Goal: Transaction & Acquisition: Purchase product/service

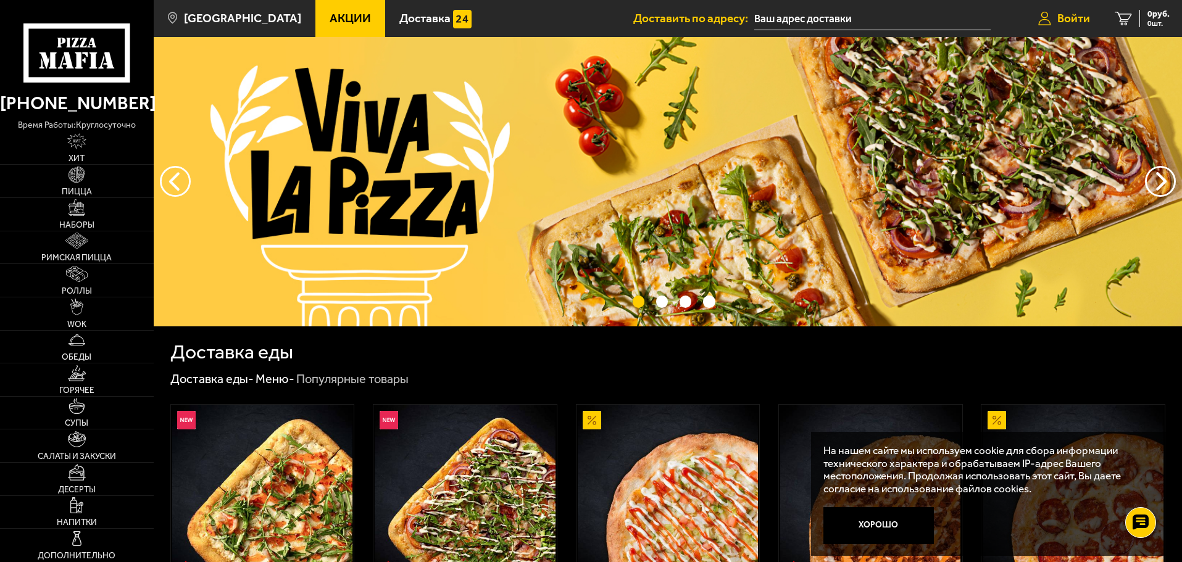
click at [1078, 15] on span "Войти" at bounding box center [1073, 18] width 33 height 12
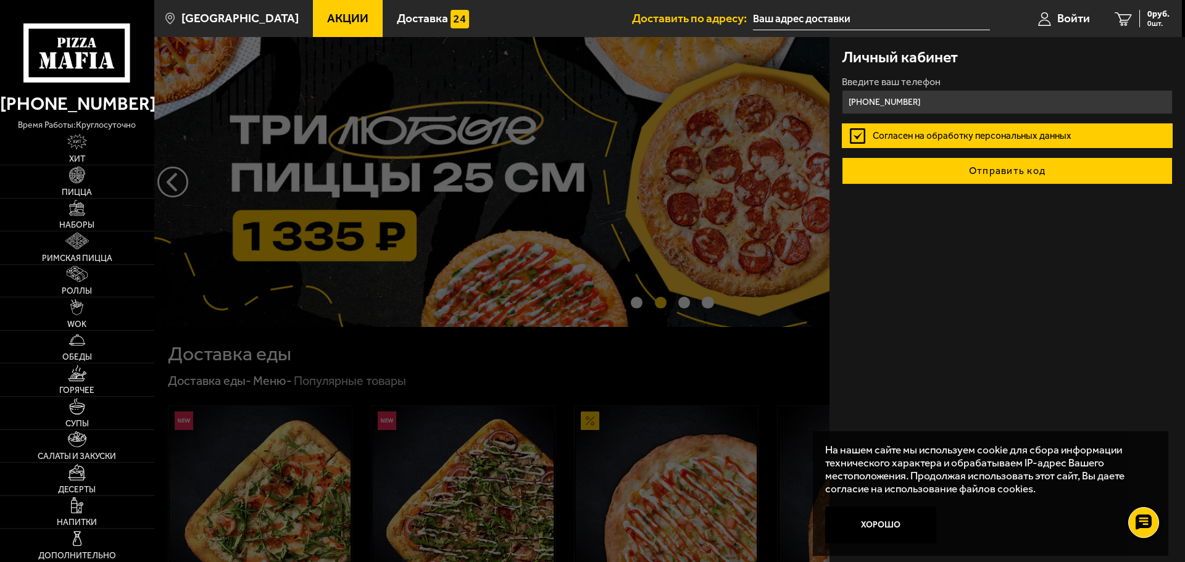
type input "[PHONE_NUMBER]"
click at [960, 172] on button "Отправить код" at bounding box center [1007, 170] width 331 height 27
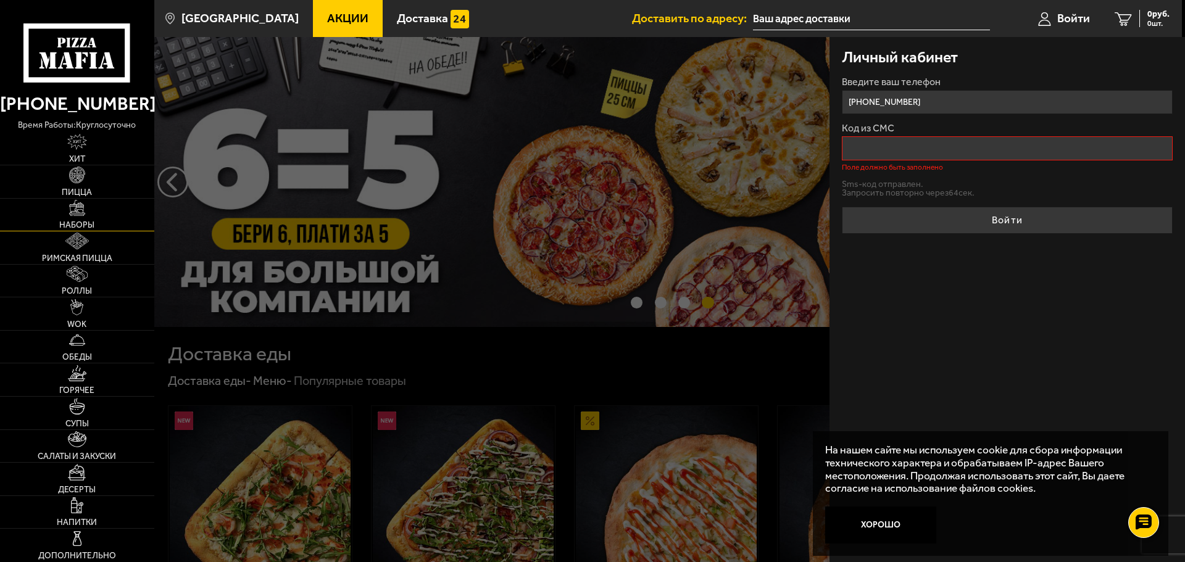
click at [82, 210] on img at bounding box center [77, 208] width 16 height 16
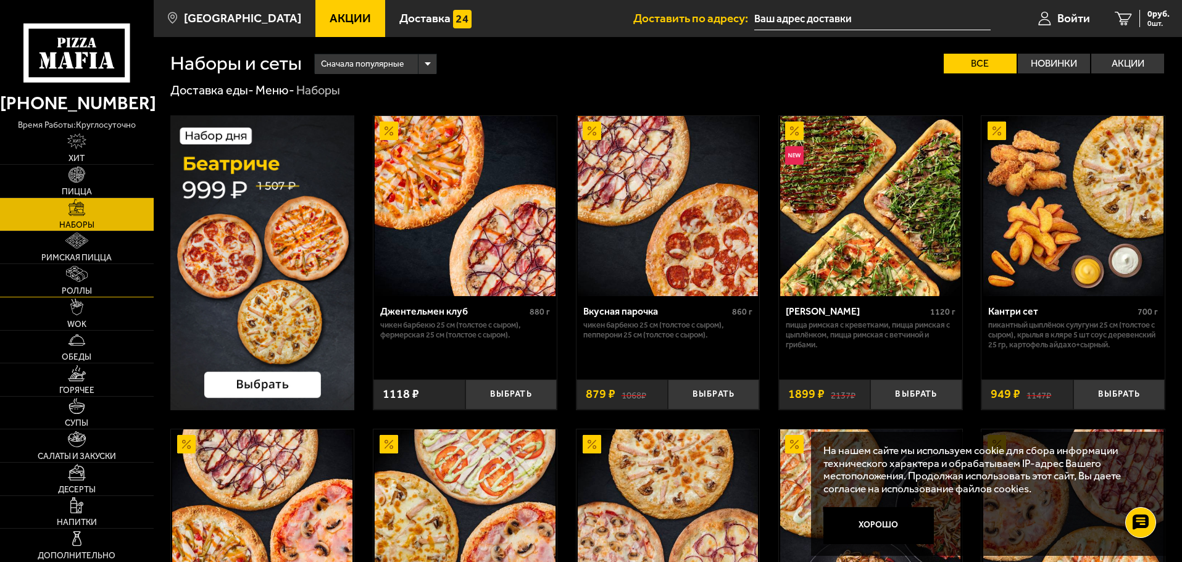
click at [79, 287] on span "Роллы" at bounding box center [77, 291] width 30 height 9
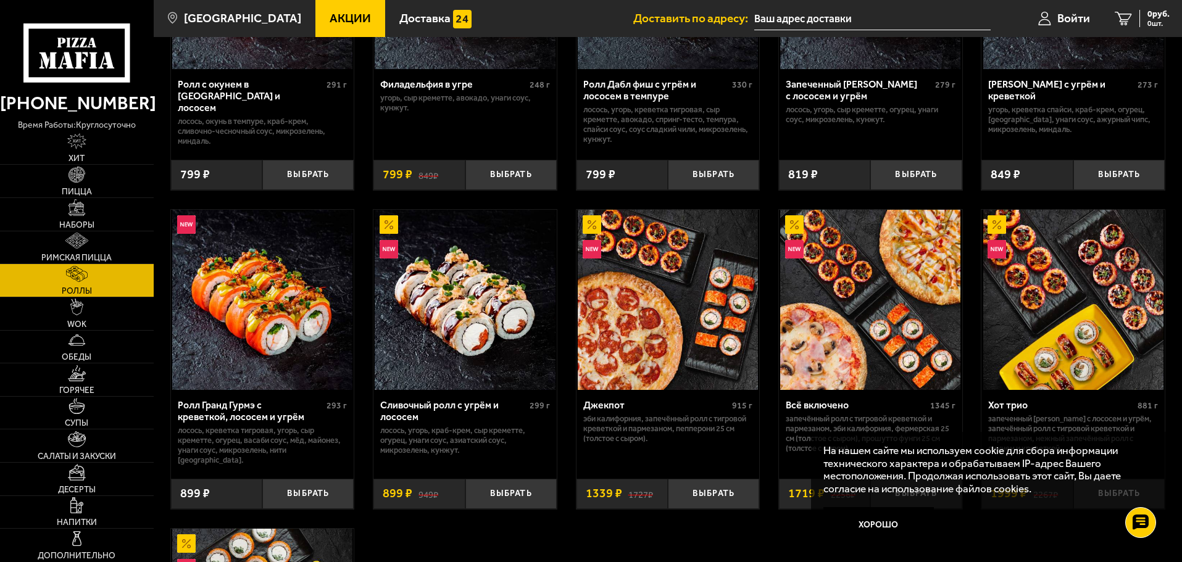
scroll to position [556, 0]
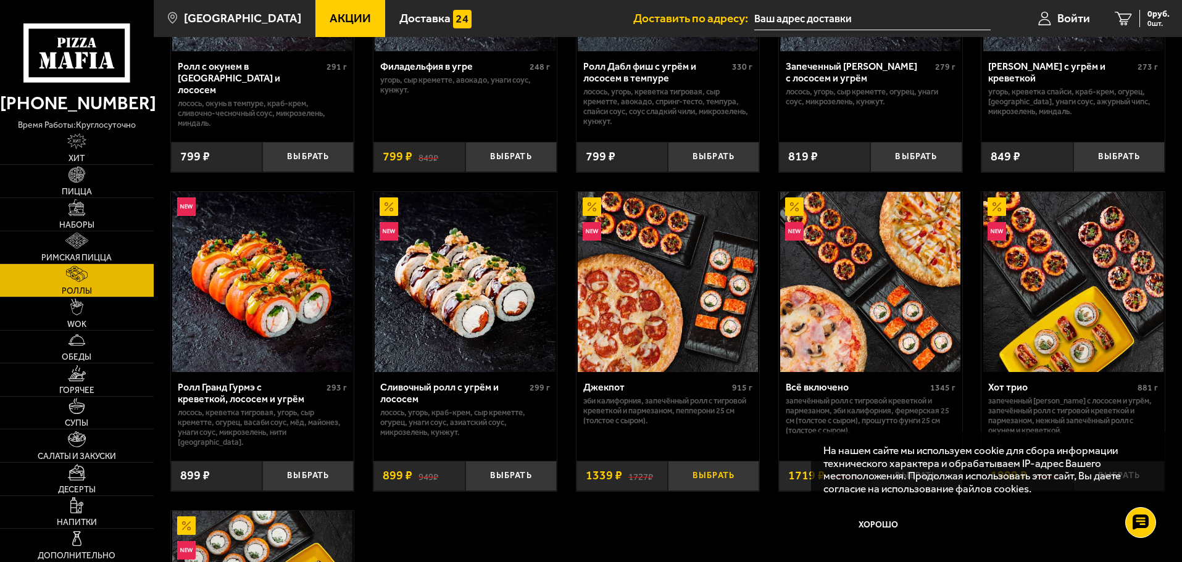
click at [723, 470] on button "Выбрать" at bounding box center [713, 476] width 91 height 30
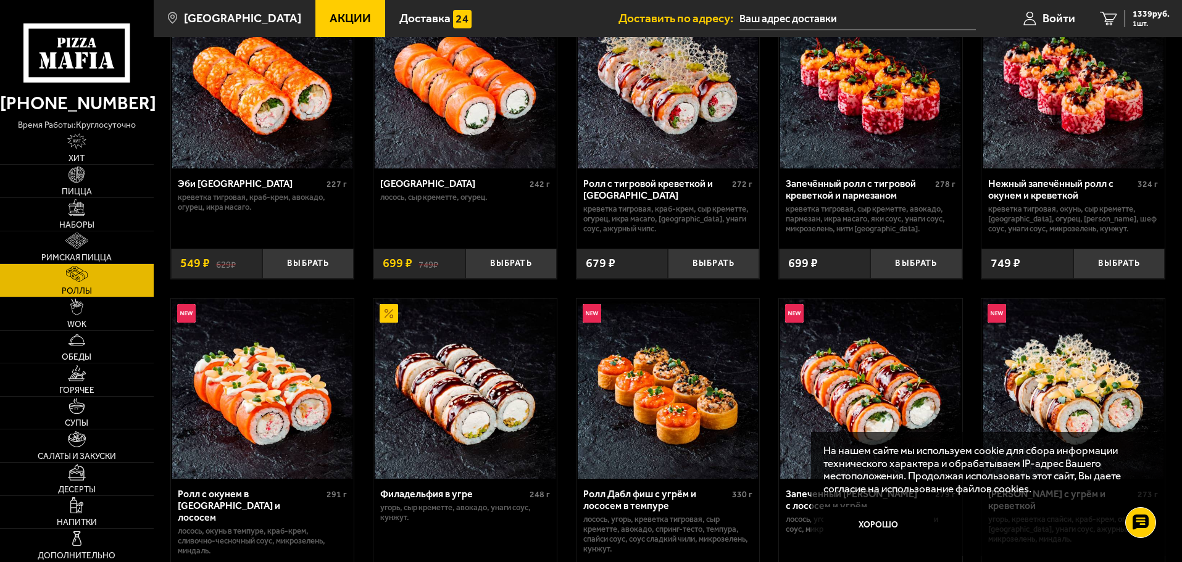
scroll to position [123, 0]
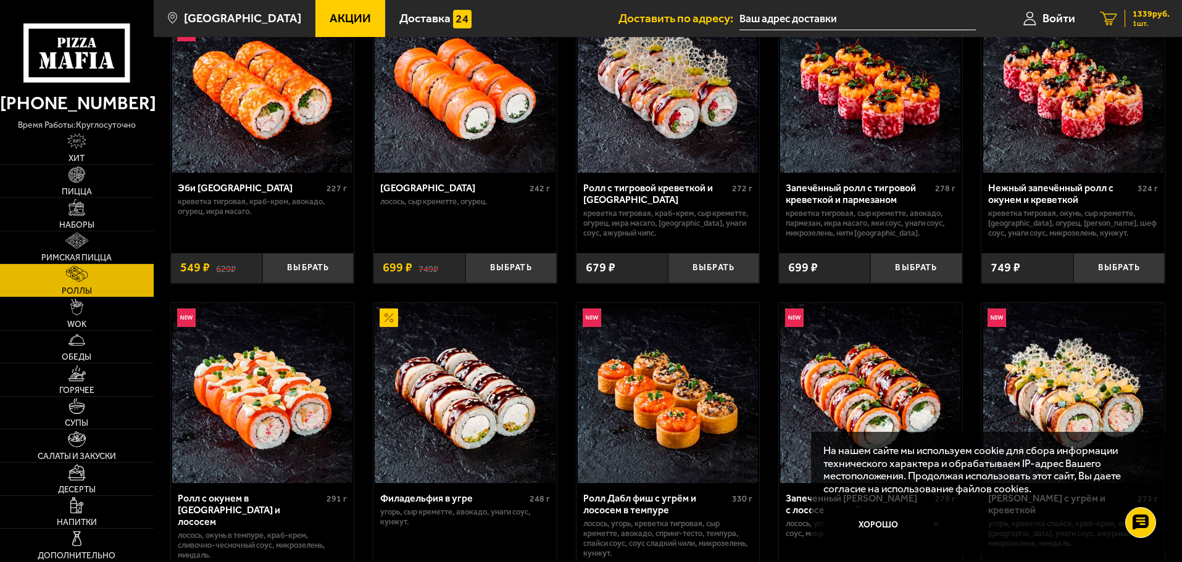
click at [1136, 15] on span "1339 руб." at bounding box center [1151, 14] width 37 height 9
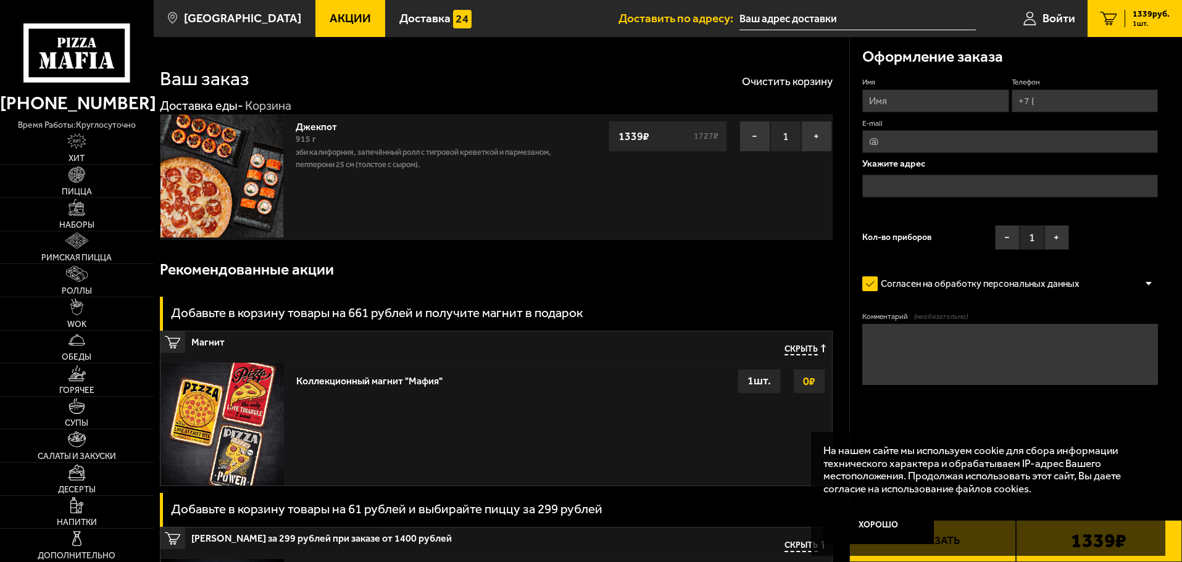
click at [907, 187] on input "text" at bounding box center [1010, 186] width 296 height 23
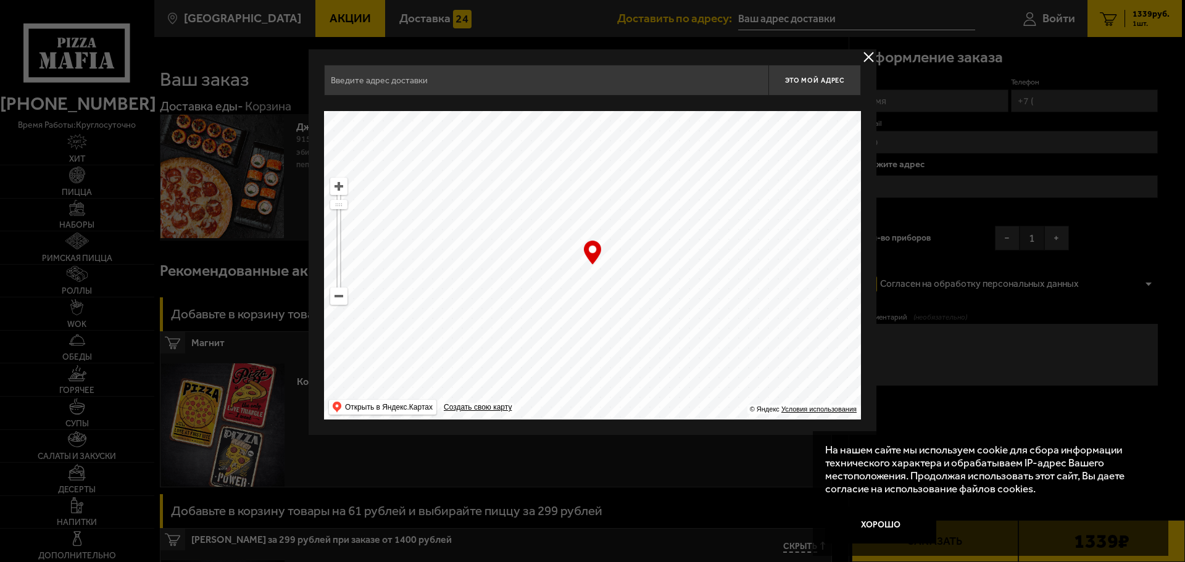
click at [340, 302] on ymaps at bounding box center [339, 296] width 16 height 16
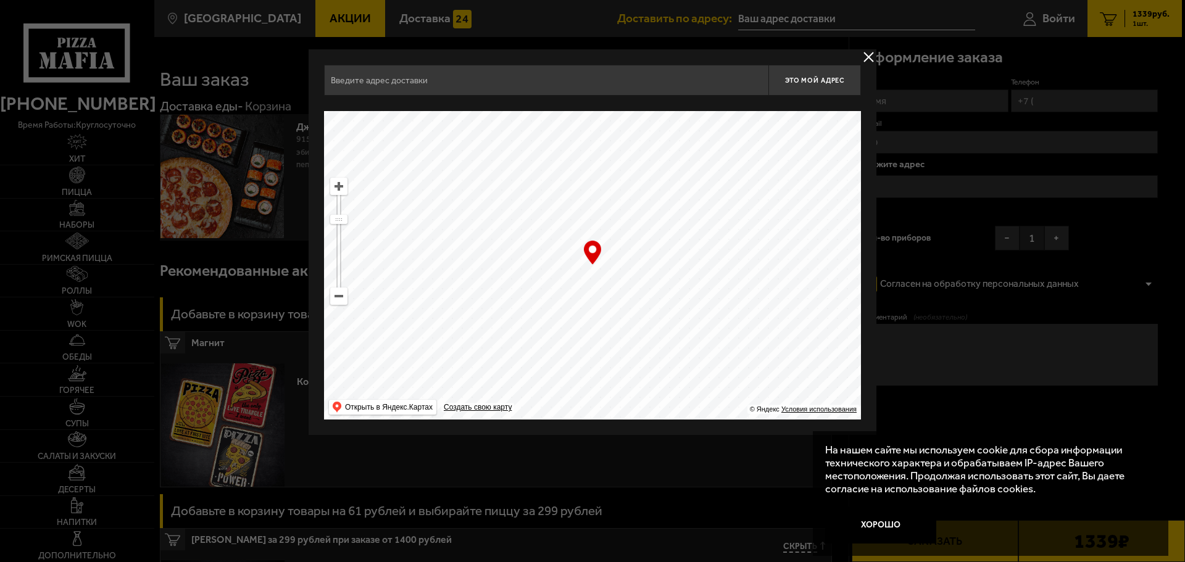
click at [340, 302] on ymaps at bounding box center [339, 296] width 16 height 16
drag, startPoint x: 713, startPoint y: 167, endPoint x: 758, endPoint y: 327, distance: 166.1
click at [758, 327] on ymaps at bounding box center [592, 265] width 537 height 309
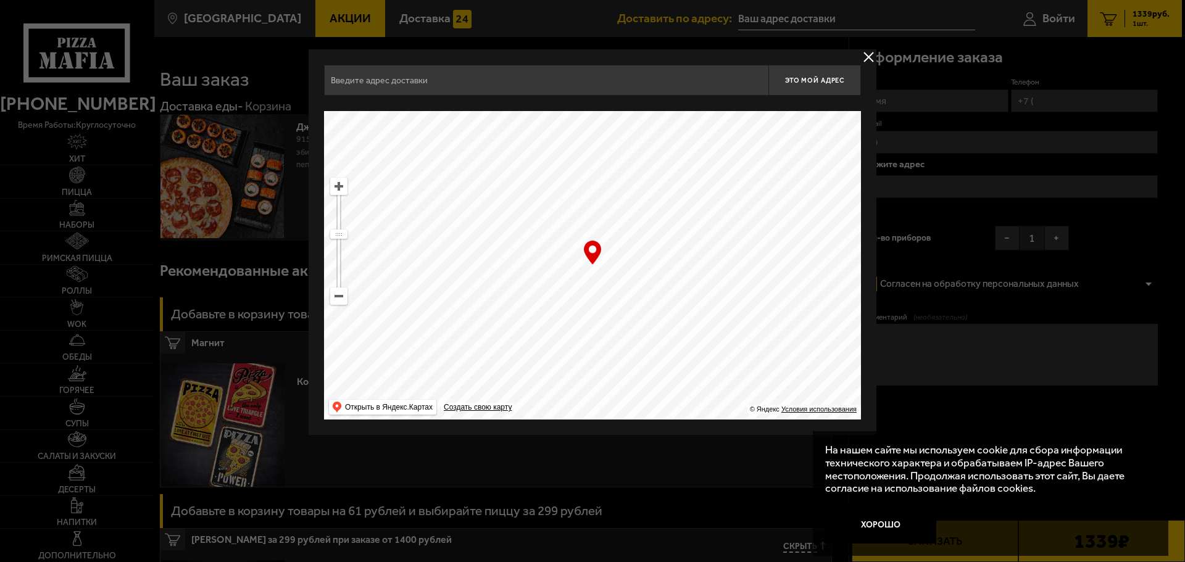
click at [339, 189] on ymaps at bounding box center [339, 186] width 16 height 16
click at [339, 188] on ymaps at bounding box center [339, 186] width 16 height 16
drag, startPoint x: 779, startPoint y: 270, endPoint x: 434, endPoint y: 265, distance: 345.1
click at [434, 265] on ymaps at bounding box center [592, 265] width 537 height 309
drag, startPoint x: 514, startPoint y: 326, endPoint x: 525, endPoint y: 191, distance: 135.6
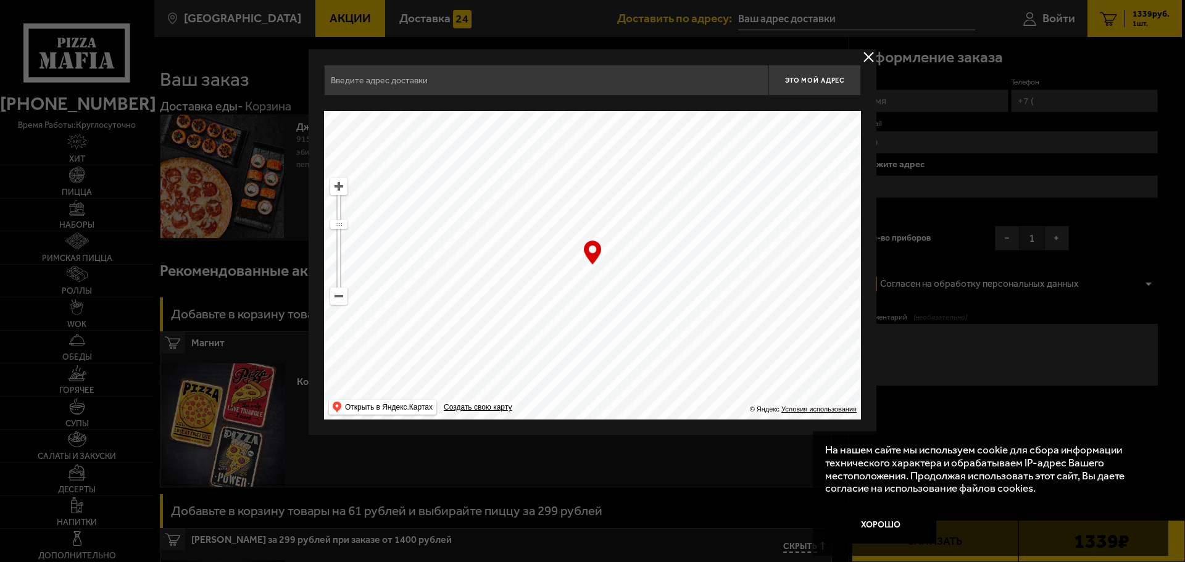
click at [525, 191] on ymaps at bounding box center [592, 265] width 537 height 309
click at [349, 194] on ymaps at bounding box center [592, 265] width 537 height 309
click at [336, 185] on ymaps at bounding box center [339, 186] width 16 height 16
drag, startPoint x: 726, startPoint y: 321, endPoint x: 449, endPoint y: 192, distance: 305.1
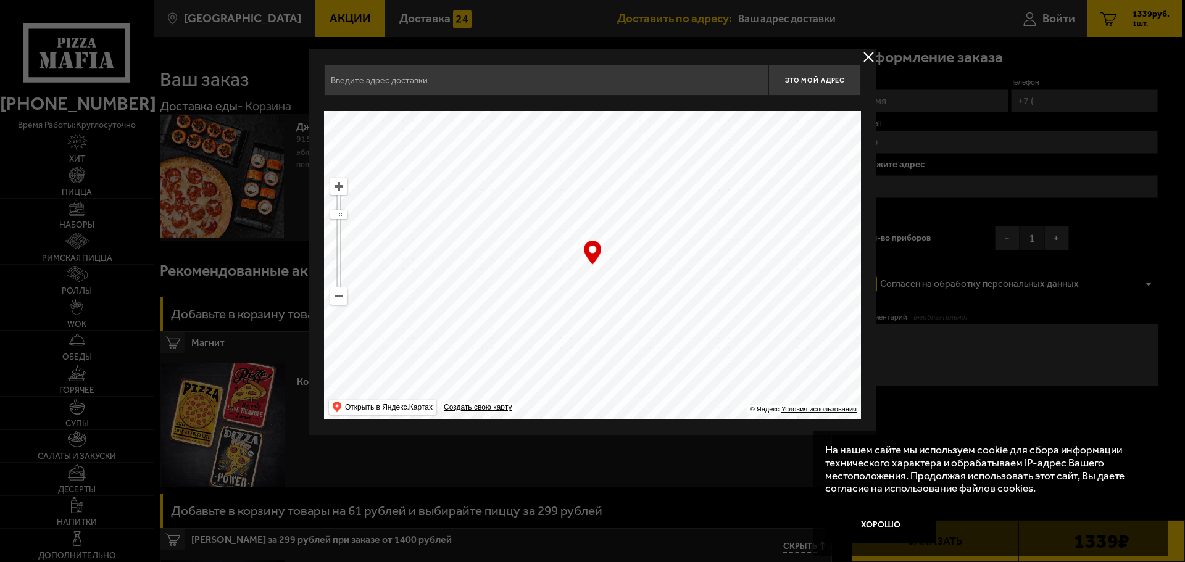
click at [449, 192] on ymaps at bounding box center [592, 265] width 537 height 309
drag, startPoint x: 520, startPoint y: 280, endPoint x: 556, endPoint y: 198, distance: 90.1
click at [550, 202] on ymaps at bounding box center [592, 265] width 537 height 309
click at [339, 188] on ymaps at bounding box center [339, 186] width 16 height 16
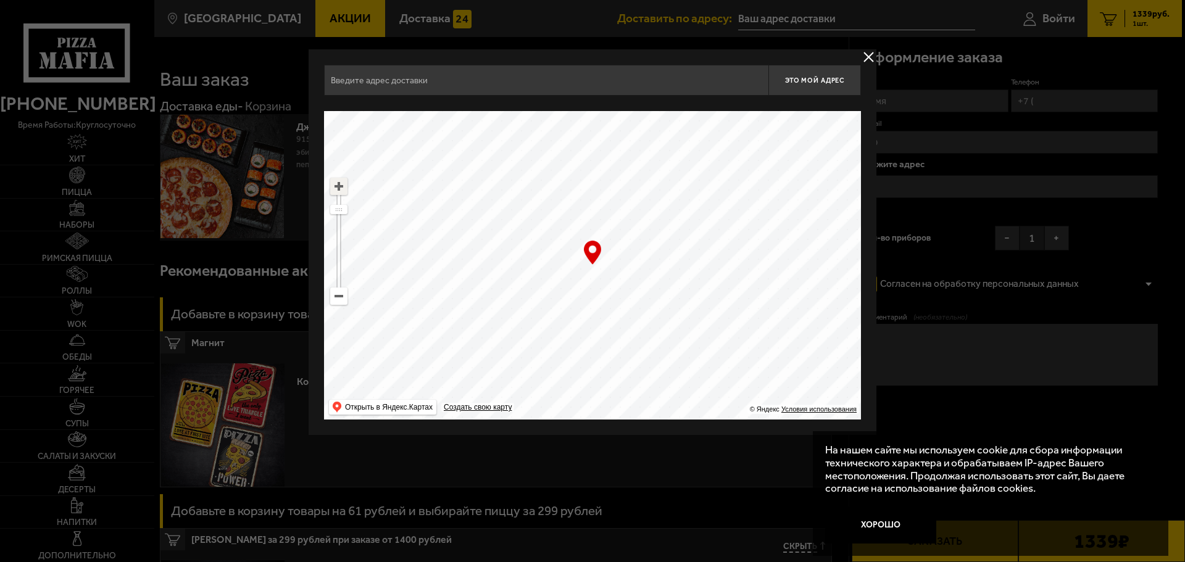
click at [339, 188] on ymaps at bounding box center [339, 186] width 16 height 16
drag, startPoint x: 586, startPoint y: 223, endPoint x: 551, endPoint y: 364, distance: 145.1
click at [551, 364] on ymaps at bounding box center [592, 265] width 537 height 309
type input "[STREET_ADDRESS]"
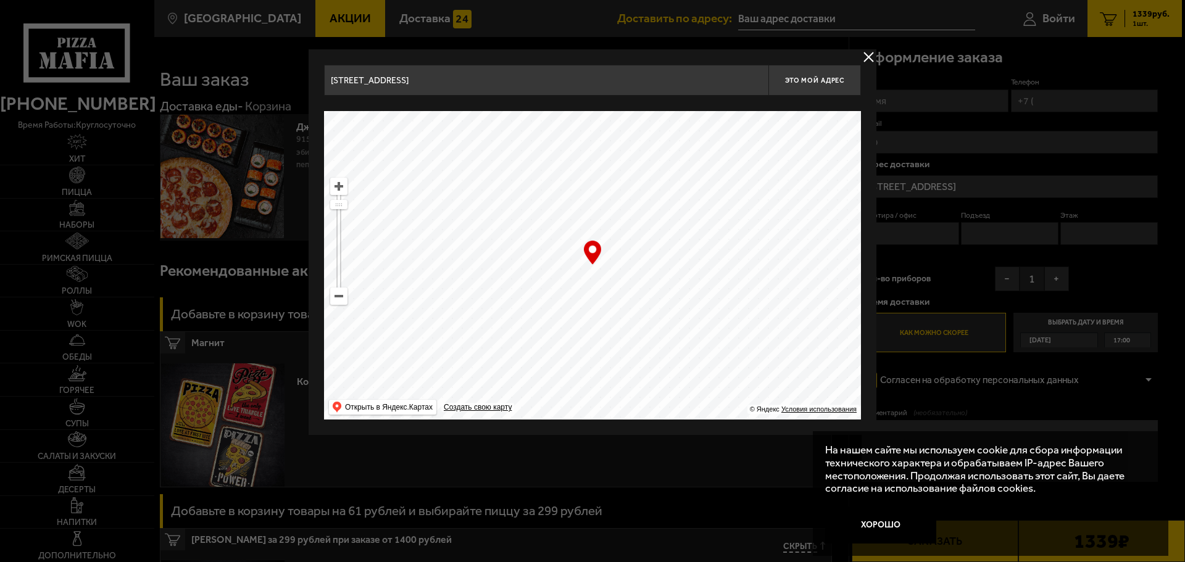
click at [339, 188] on ymaps at bounding box center [339, 186] width 16 height 16
drag, startPoint x: 595, startPoint y: 325, endPoint x: 713, endPoint y: 292, distance: 122.4
click at [713, 292] on ymaps at bounding box center [592, 265] width 537 height 309
type input "[STREET_ADDRESS]"
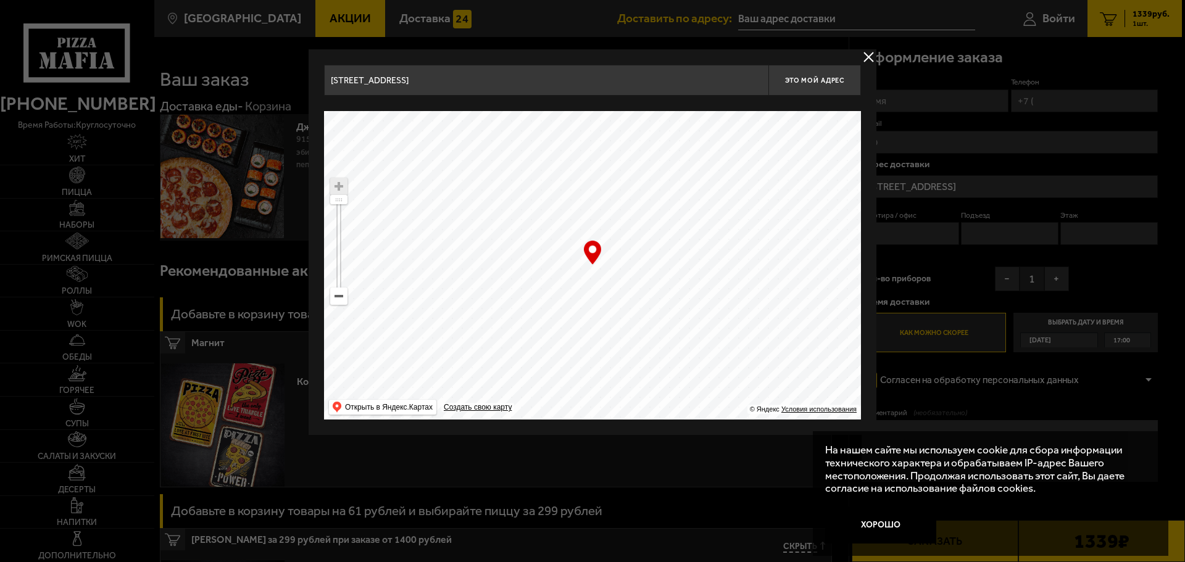
click at [594, 269] on ymaps at bounding box center [592, 265] width 537 height 309
click at [594, 275] on ymaps at bounding box center [592, 265] width 537 height 309
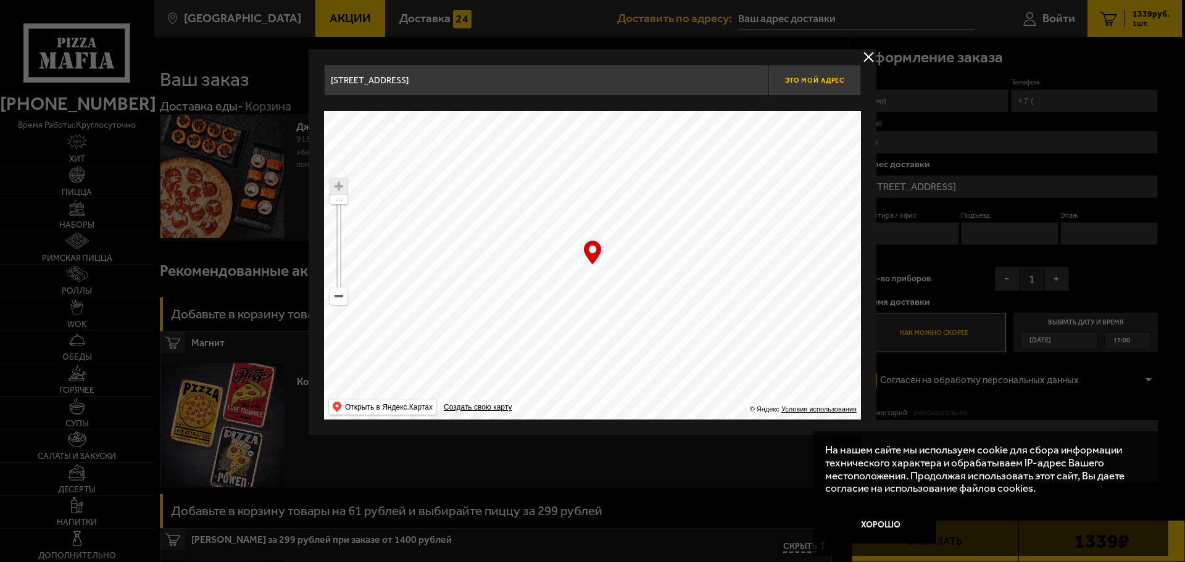
click at [806, 78] on span "Это мой адрес" at bounding box center [814, 81] width 59 height 8
type input "[STREET_ADDRESS]"
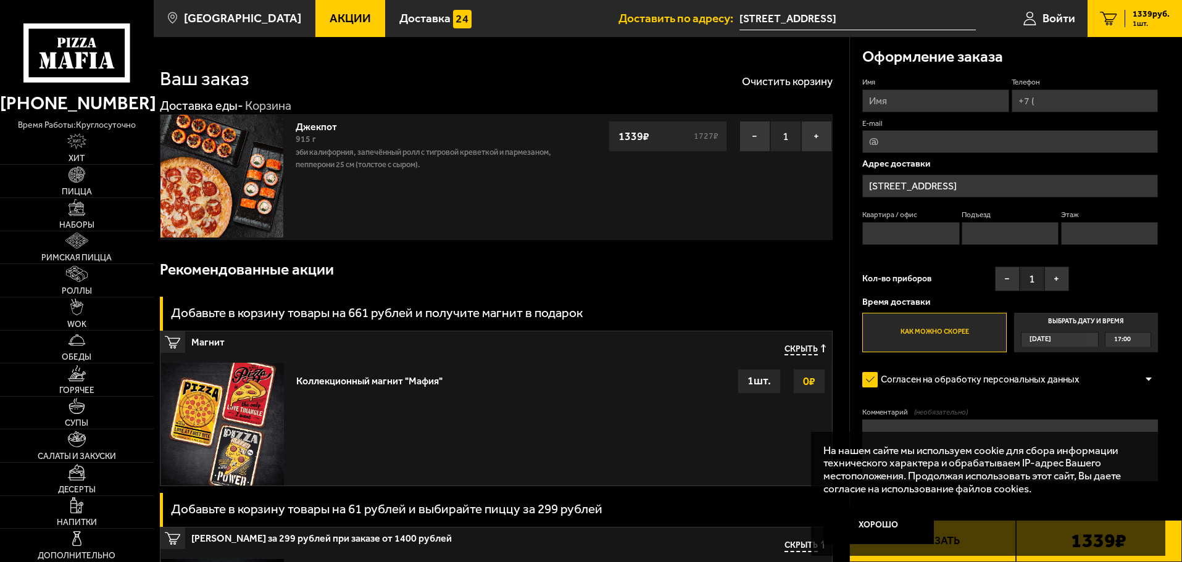
click at [913, 232] on input "Квартира / офис" at bounding box center [910, 233] width 97 height 23
type input "140"
click at [1010, 236] on input "Подъезд" at bounding box center [1010, 233] width 97 height 23
click at [1114, 236] on input "Этаж" at bounding box center [1109, 233] width 97 height 23
type input "13"
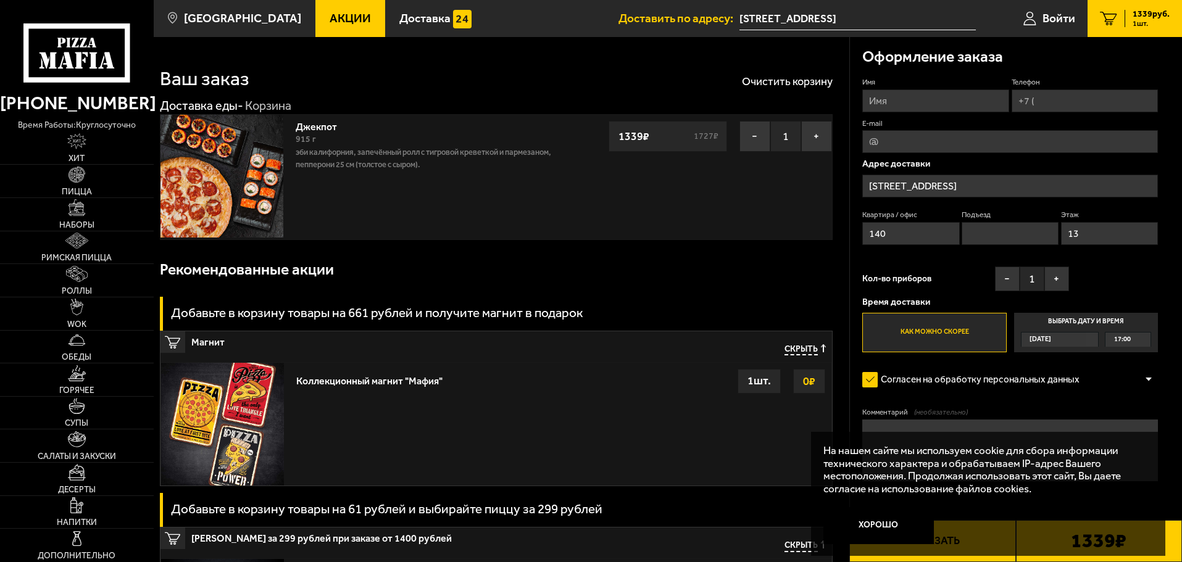
click at [1122, 271] on div "Имя Телефон E-mail Адрес доставки [STREET_ADDRESS] Подъезд Этаж 13 Кол-во прибо…" at bounding box center [1010, 214] width 296 height 275
click at [907, 101] on input "Имя" at bounding box center [935, 101] width 146 height 23
type input "[PERSON_NAME]"
click at [1044, 101] on input "Телефон" at bounding box center [1085, 101] width 146 height 23
click at [1049, 101] on input "Телефон" at bounding box center [1085, 101] width 146 height 23
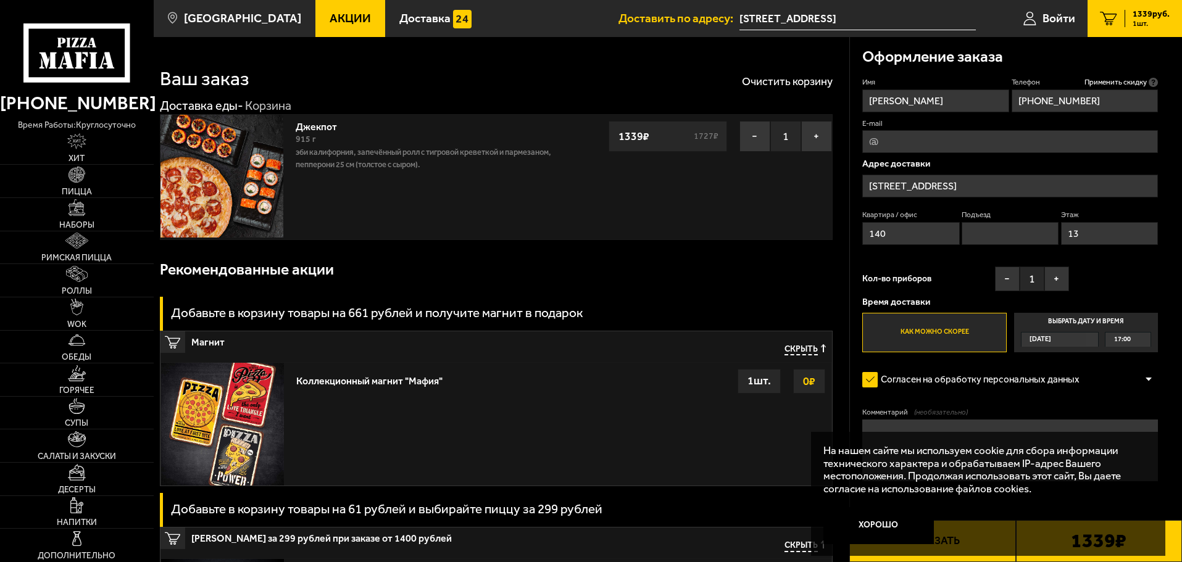
type input "[PHONE_NUMBER]"
click at [1133, 277] on div "Имя [PERSON_NAME] Телефон Применить скидку Вы будете зарегистрированы автоматич…" at bounding box center [1010, 214] width 296 height 275
click at [1116, 338] on span "17:00" at bounding box center [1122, 340] width 17 height 14
click at [0, 0] on input "Выбрать дату и время [DATE] 17:00" at bounding box center [0, 0] width 0 height 0
click at [1117, 343] on span "17:00" at bounding box center [1122, 340] width 17 height 14
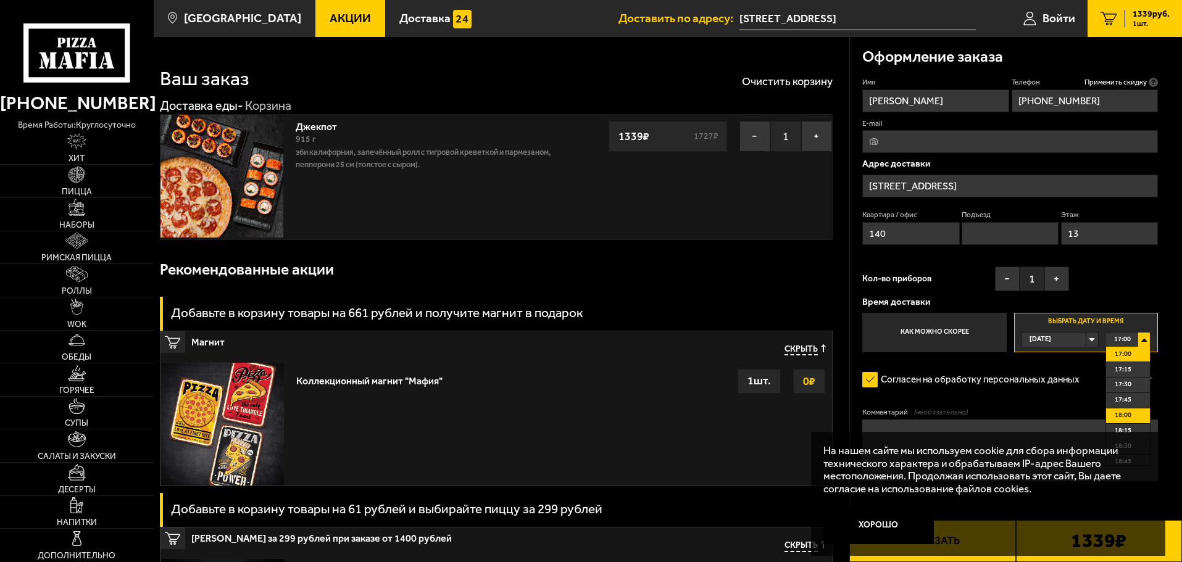
click at [1122, 414] on span "18:00" at bounding box center [1123, 416] width 17 height 14
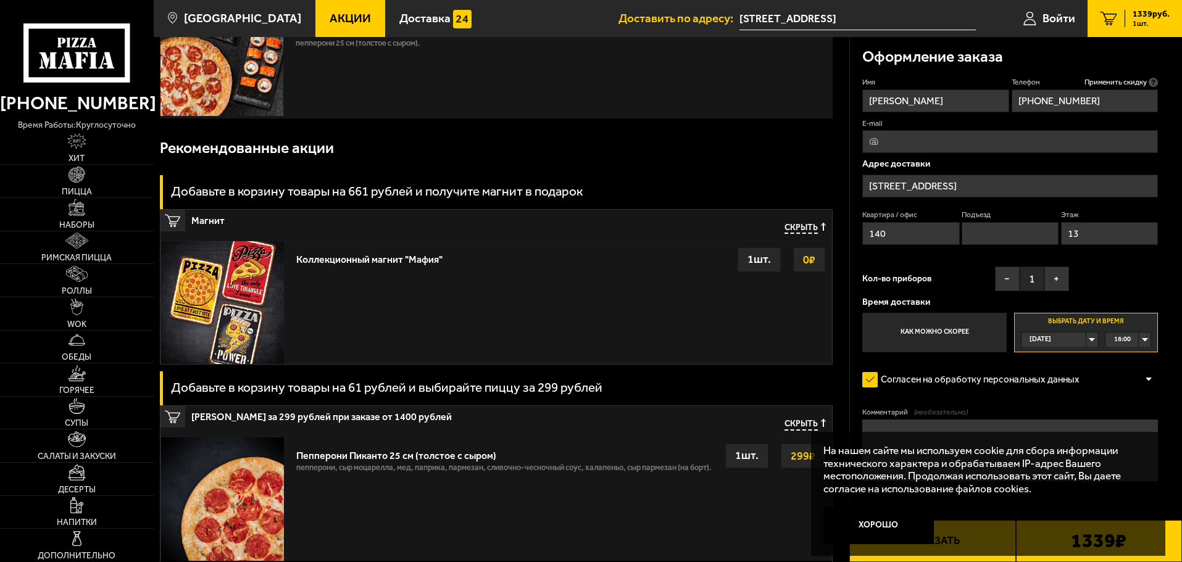
scroll to position [123, 0]
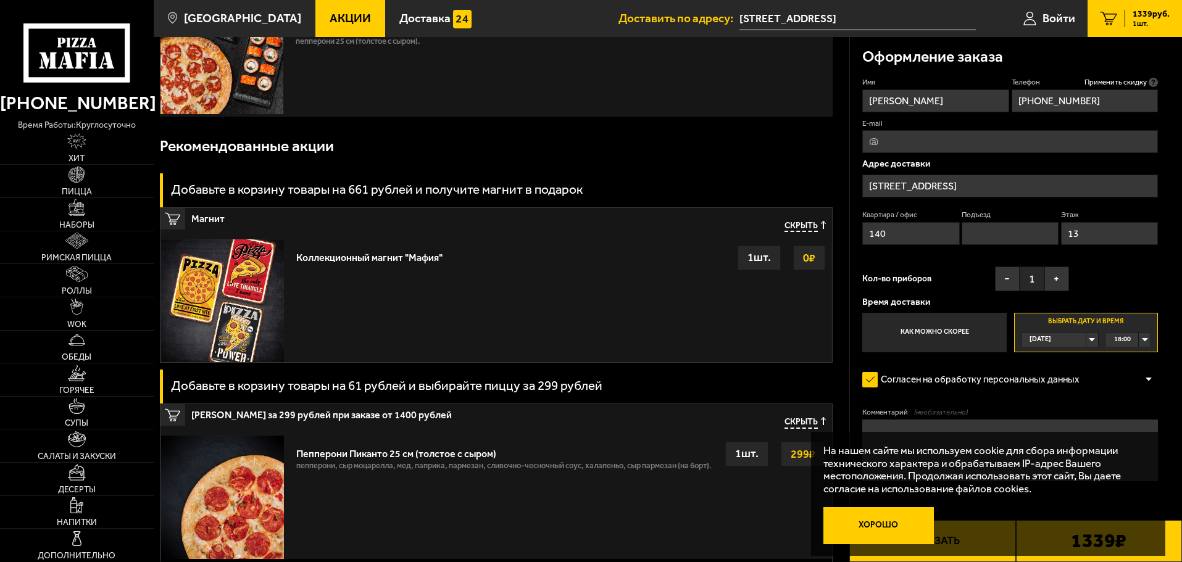
click at [883, 528] on button "Хорошо" at bounding box center [878, 525] width 111 height 37
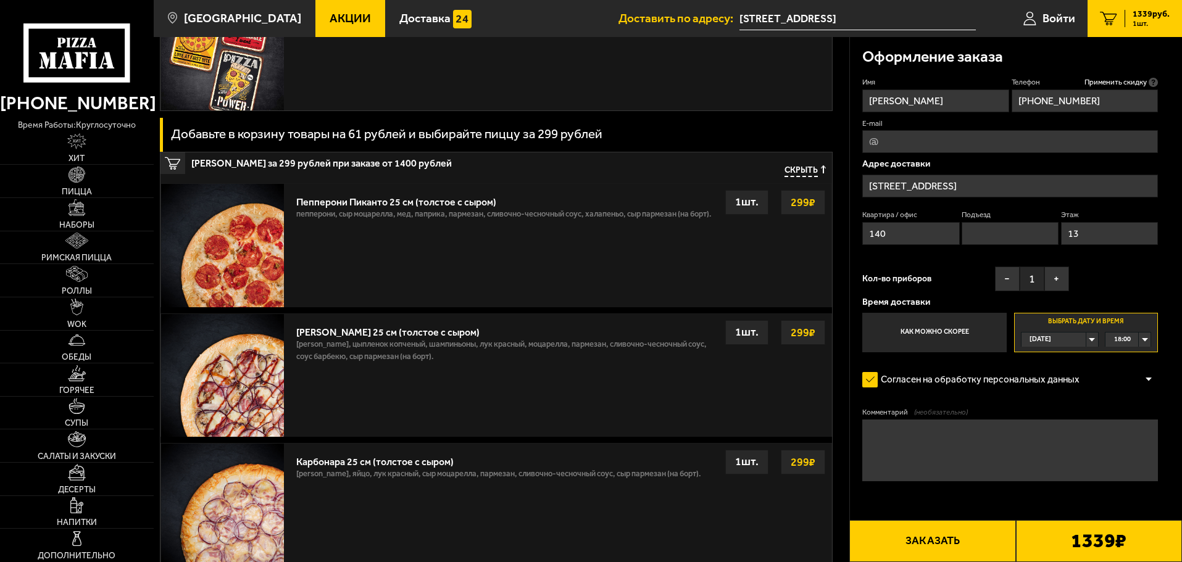
scroll to position [370, 0]
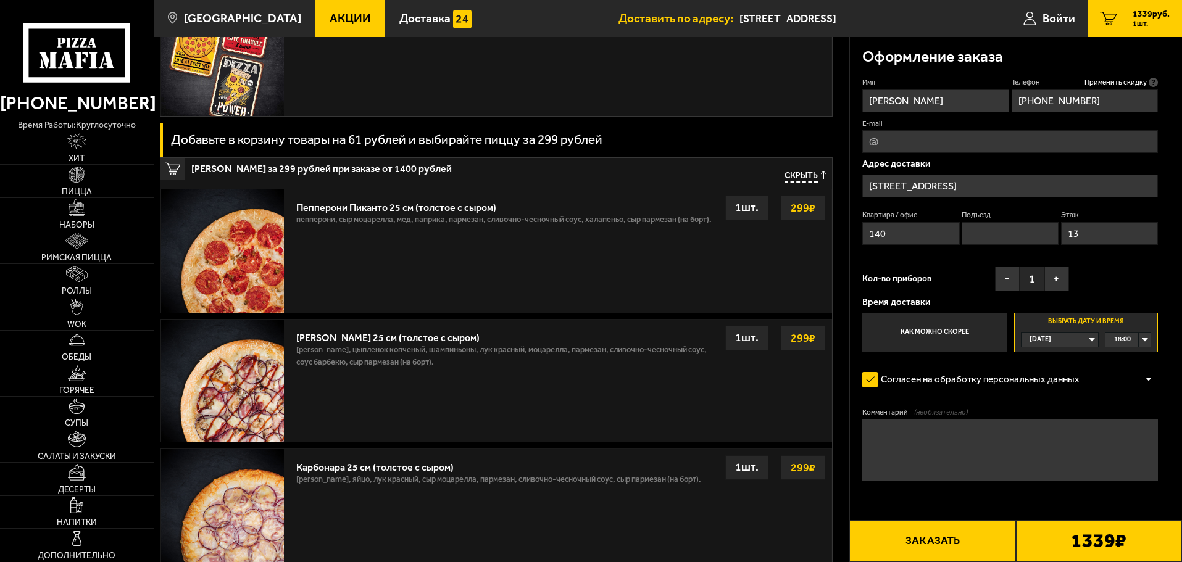
click at [73, 270] on img at bounding box center [76, 274] width 21 height 16
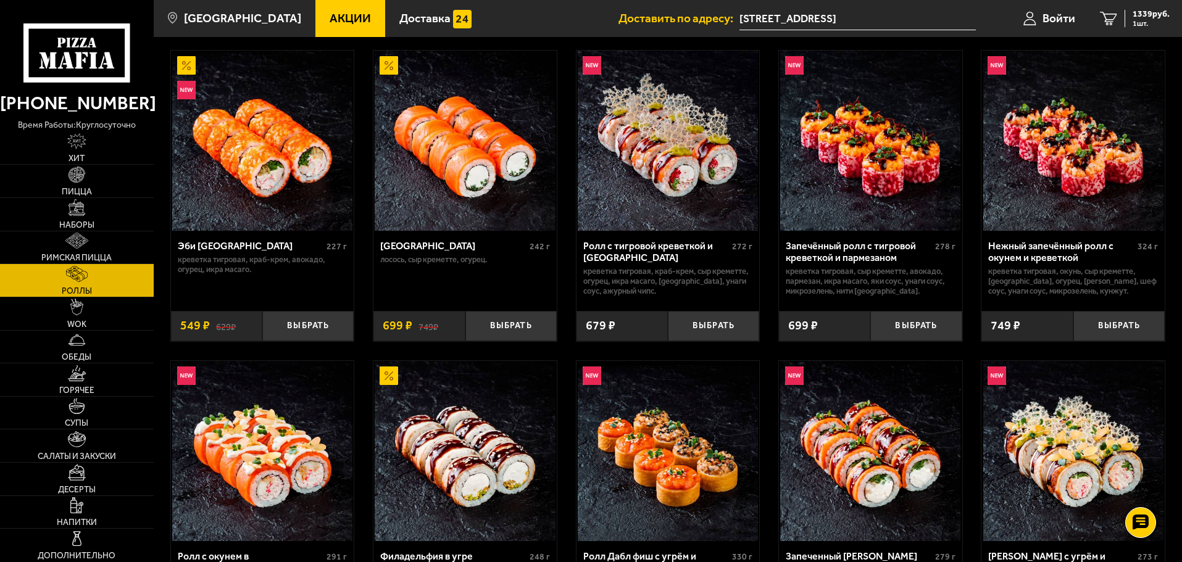
scroll to position [62, 0]
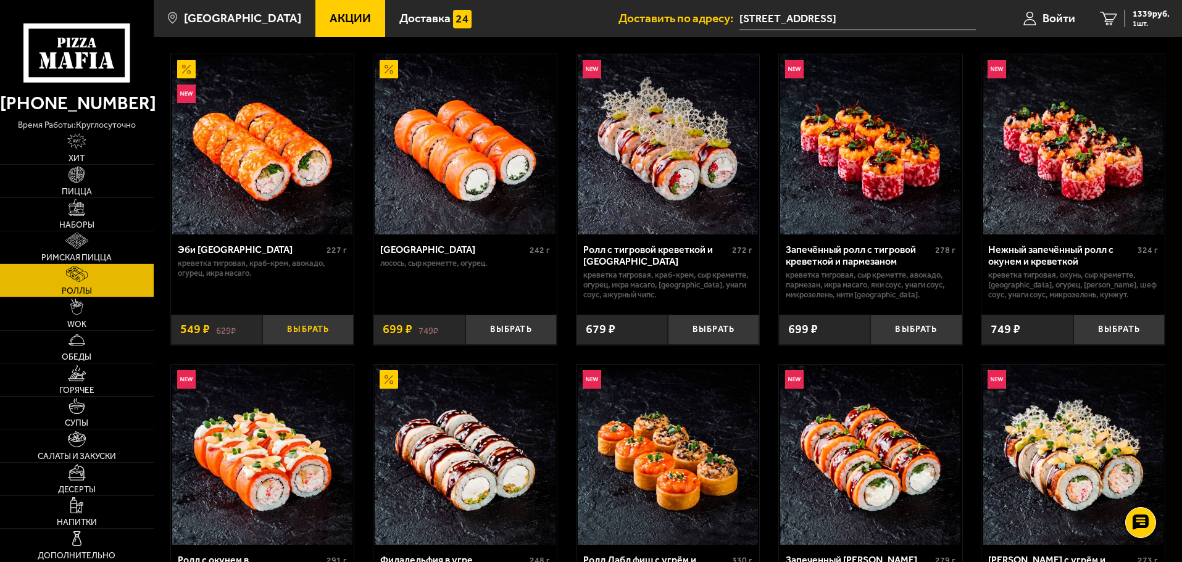
click at [307, 328] on button "Выбрать" at bounding box center [307, 330] width 91 height 30
click at [1136, 17] on span "1888 руб." at bounding box center [1151, 14] width 37 height 9
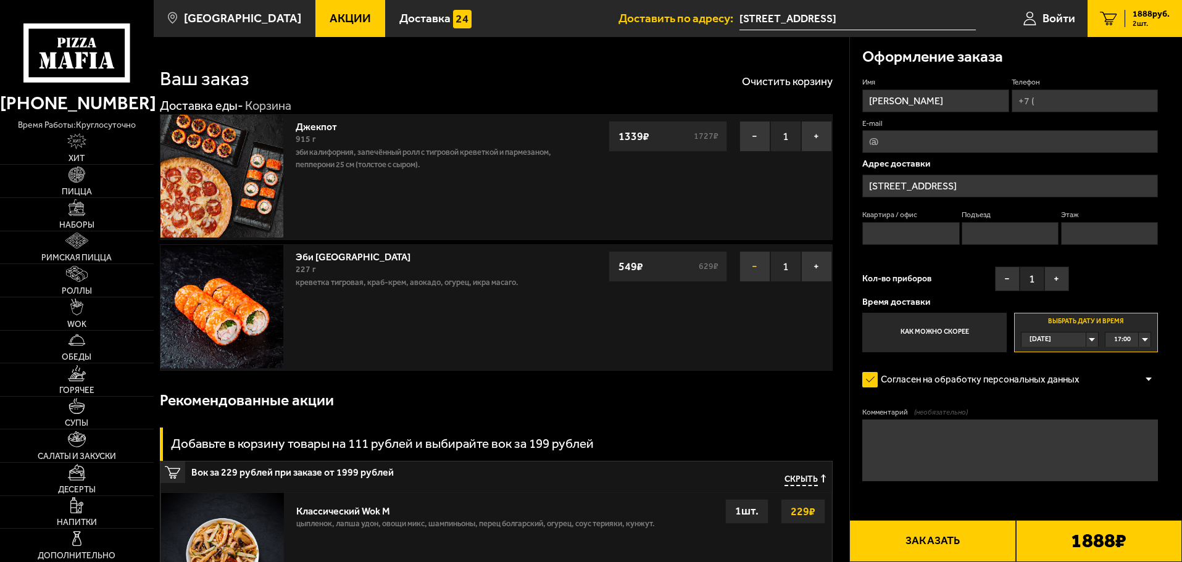
click at [756, 266] on button "−" at bounding box center [754, 266] width 31 height 31
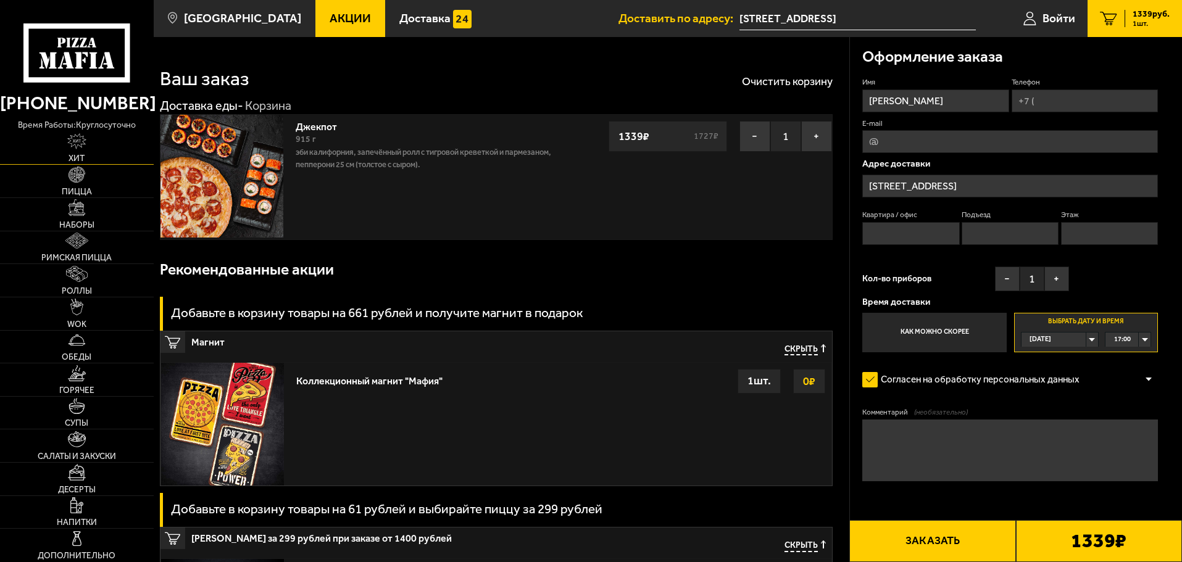
click at [77, 143] on img at bounding box center [77, 141] width 20 height 16
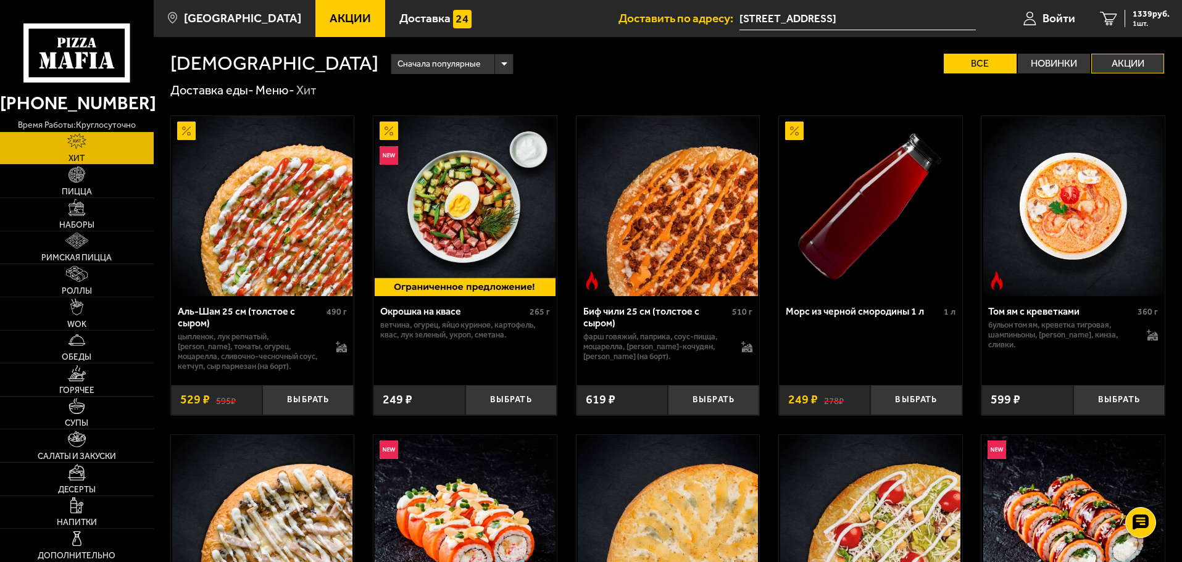
click at [1123, 67] on label "Акции" at bounding box center [1127, 64] width 73 height 20
click at [0, 0] on input "Акции" at bounding box center [0, 0] width 0 height 0
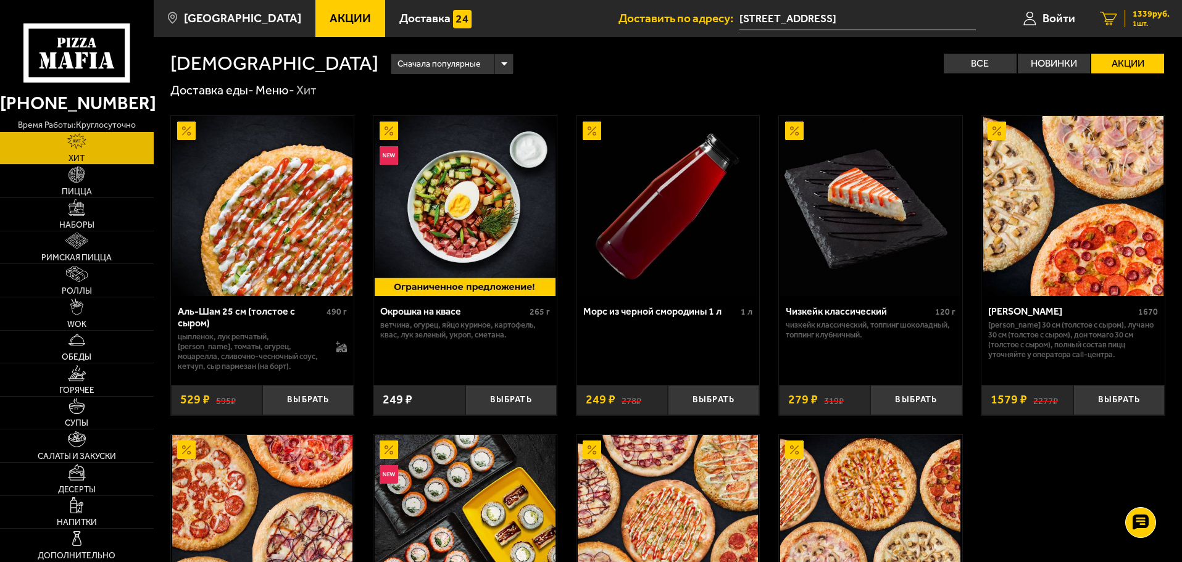
click at [1145, 6] on link "1 1339 руб. 1 шт." at bounding box center [1135, 18] width 94 height 37
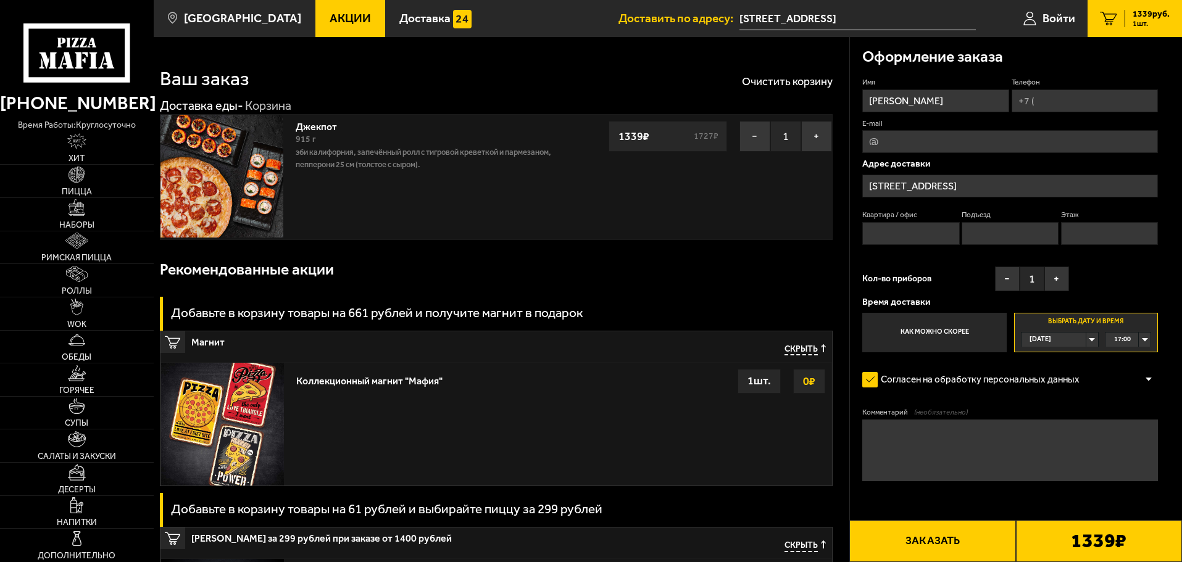
click at [1145, 337] on div "17:00" at bounding box center [1128, 340] width 45 height 14
click at [1123, 415] on span "18:00" at bounding box center [1123, 416] width 17 height 14
click at [1056, 104] on input "Телефон" at bounding box center [1085, 101] width 146 height 23
click at [1115, 104] on input "+7 (911) 172-12" at bounding box center [1085, 101] width 146 height 23
click at [1093, 100] on input "+7 (911) 172-12" at bounding box center [1085, 101] width 146 height 23
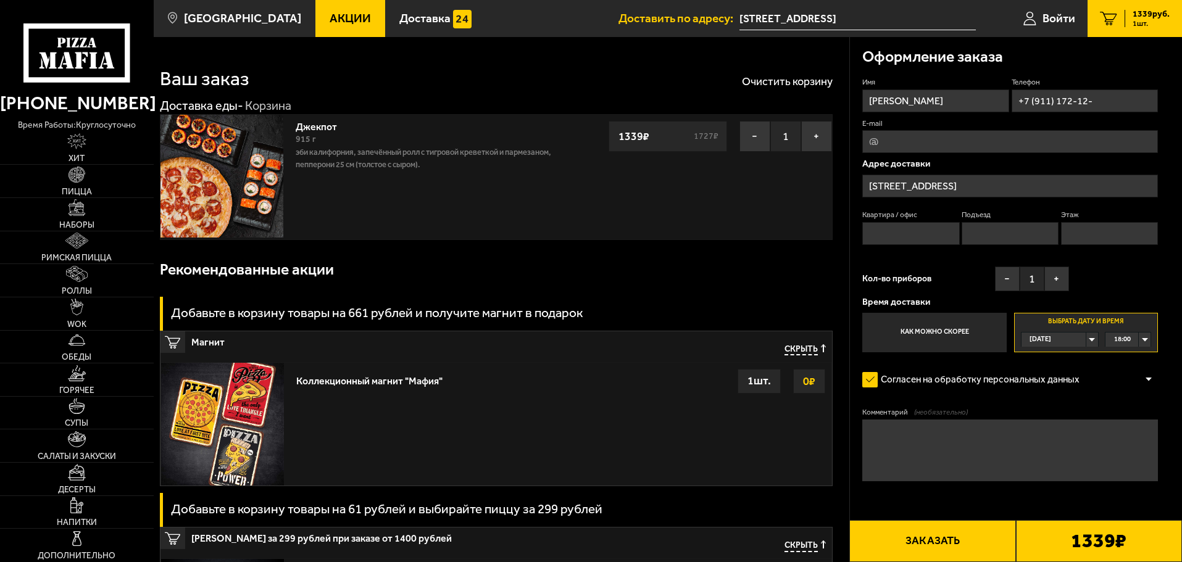
drag, startPoint x: 1098, startPoint y: 100, endPoint x: 971, endPoint y: 105, distance: 127.3
click at [973, 104] on div "Имя [PERSON_NAME] Телефон +7 (911) 172-12- E-mail Адрес доставки [STREET_ADDRES…" at bounding box center [1010, 214] width 296 height 275
drag, startPoint x: 1099, startPoint y: 104, endPoint x: 989, endPoint y: 111, distance: 110.1
click at [989, 111] on div "Имя [PERSON_NAME] Телефон +7 (911) 172-12- E-mail Адрес доставки [STREET_ADDRES…" at bounding box center [1010, 214] width 296 height 275
type input "[PHONE_NUMBER]"
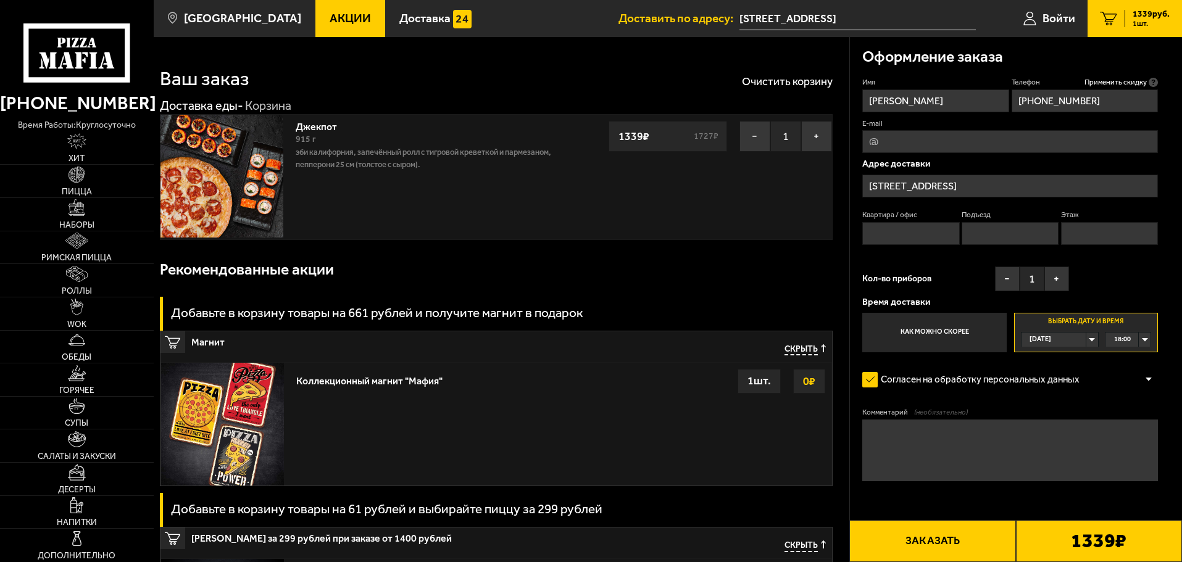
click at [929, 235] on input "Квартира / офис" at bounding box center [910, 233] width 97 height 23
type input "140"
click at [1098, 227] on input "Этаж" at bounding box center [1109, 233] width 97 height 23
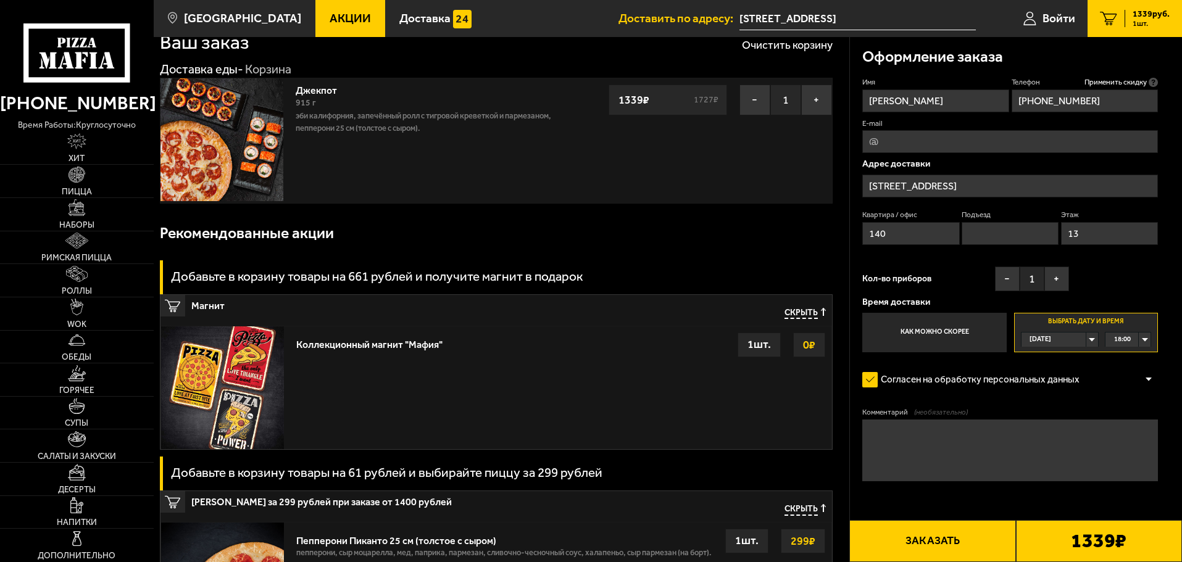
scroll to position [123, 0]
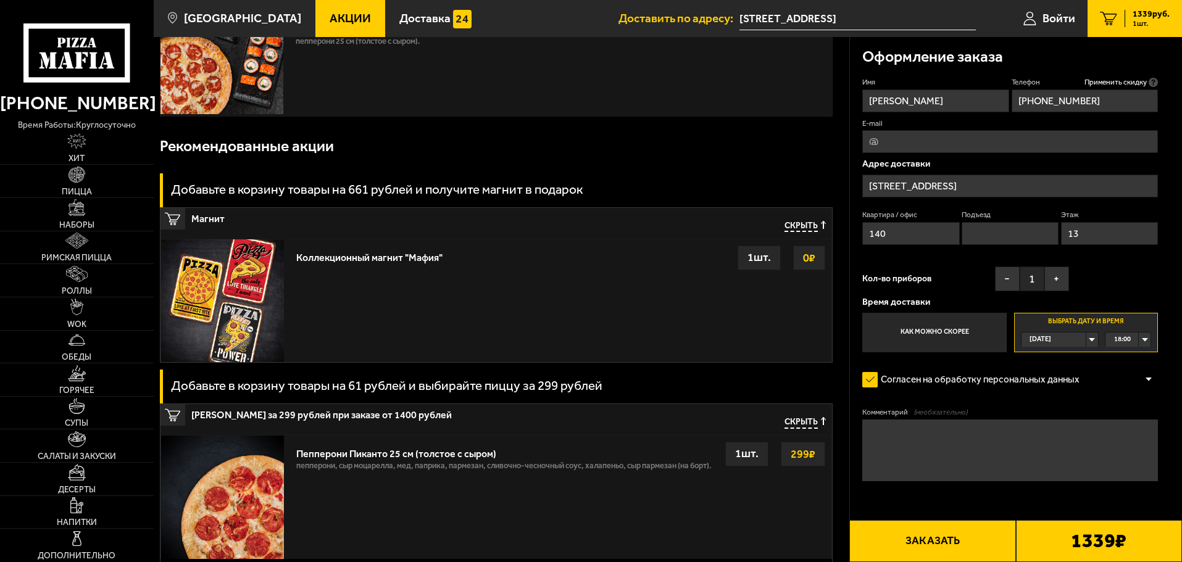
type input "13"
click at [946, 538] on button "Заказать" at bounding box center [932, 541] width 166 height 42
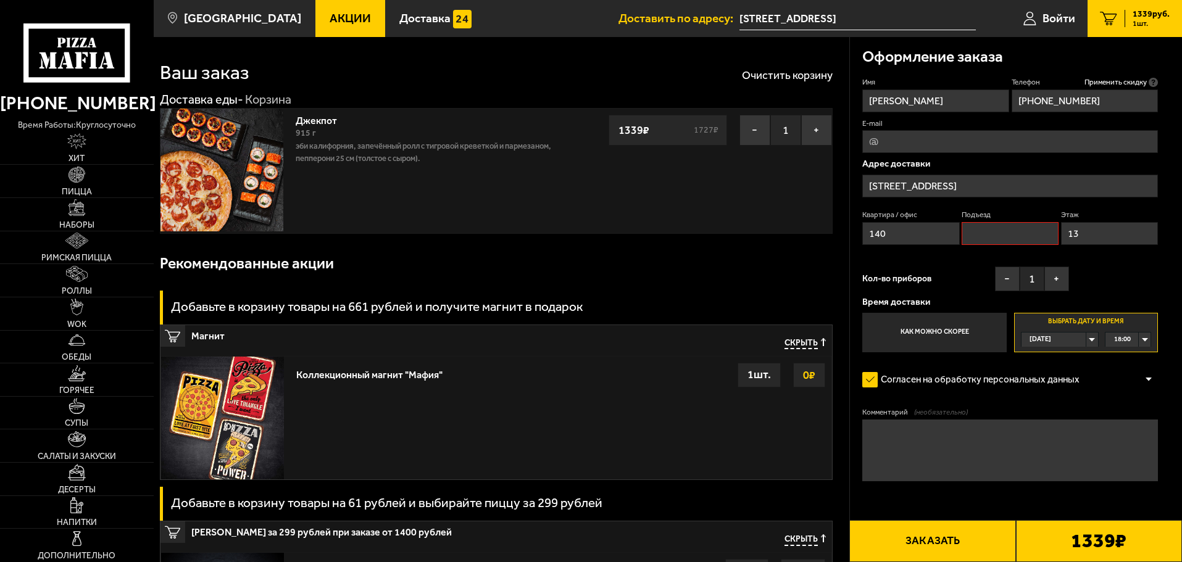
scroll to position [0, 0]
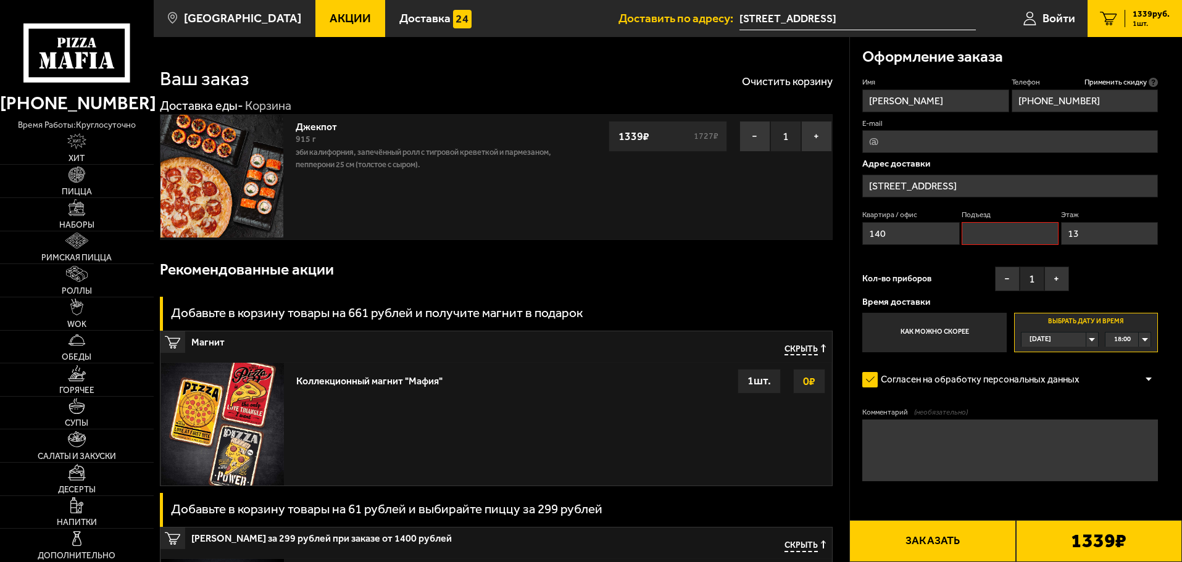
click at [994, 236] on input "Подъезд" at bounding box center [1010, 233] width 97 height 23
type input "2"
click at [950, 538] on button "Заказать" at bounding box center [932, 541] width 166 height 42
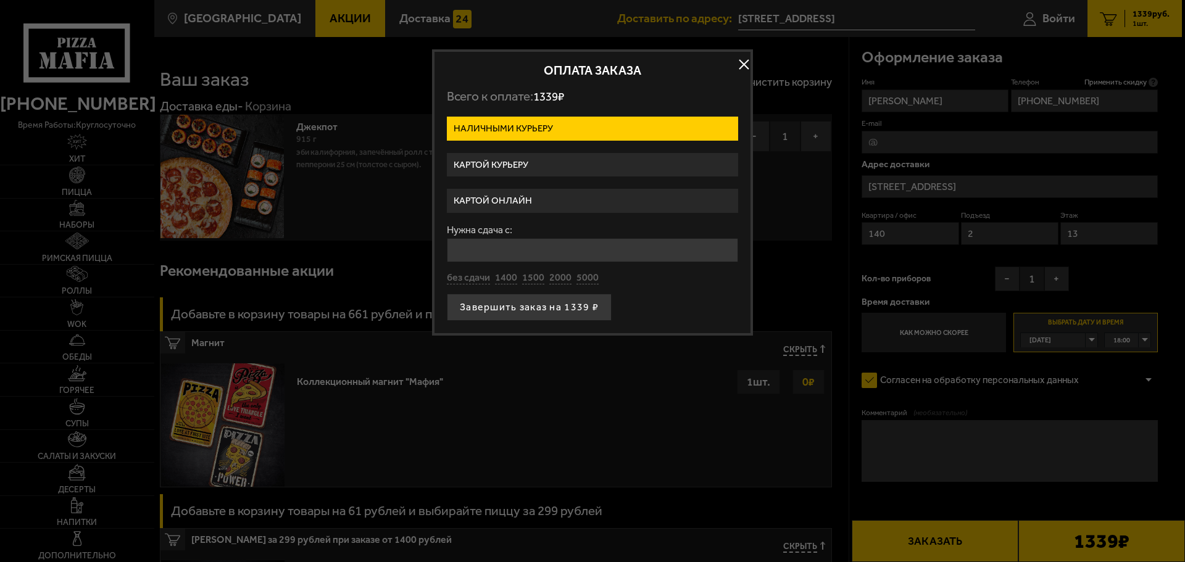
click at [493, 160] on label "Картой курьеру" at bounding box center [592, 165] width 291 height 24
click at [0, 0] on input "Картой курьеру" at bounding box center [0, 0] width 0 height 0
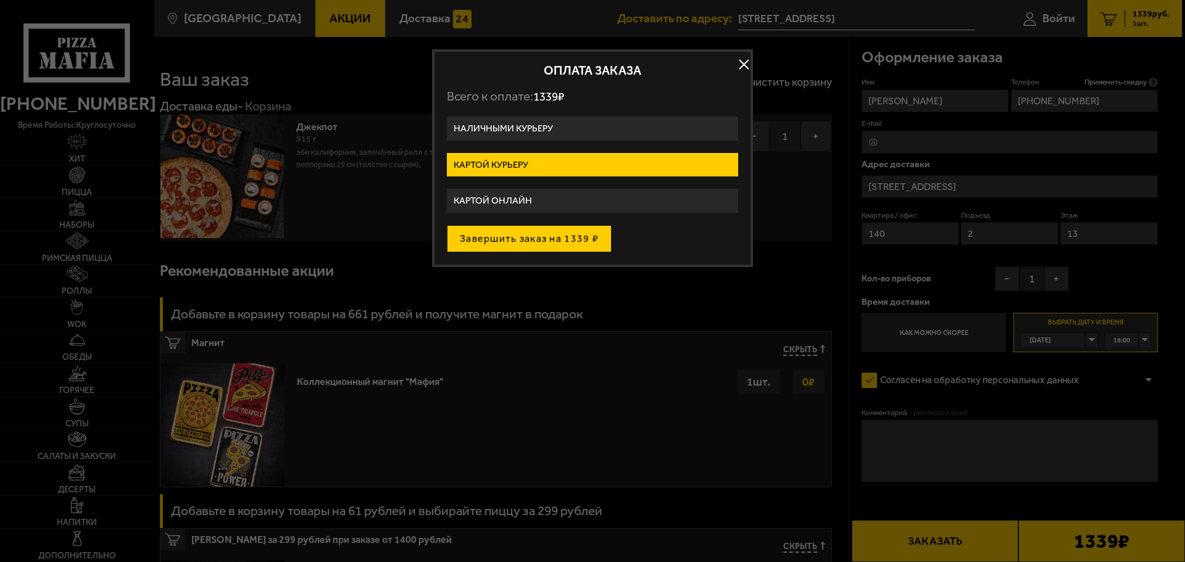
click at [514, 233] on button "Завершить заказ на 1339 ₽" at bounding box center [529, 238] width 165 height 27
